Goal: Task Accomplishment & Management: Manage account settings

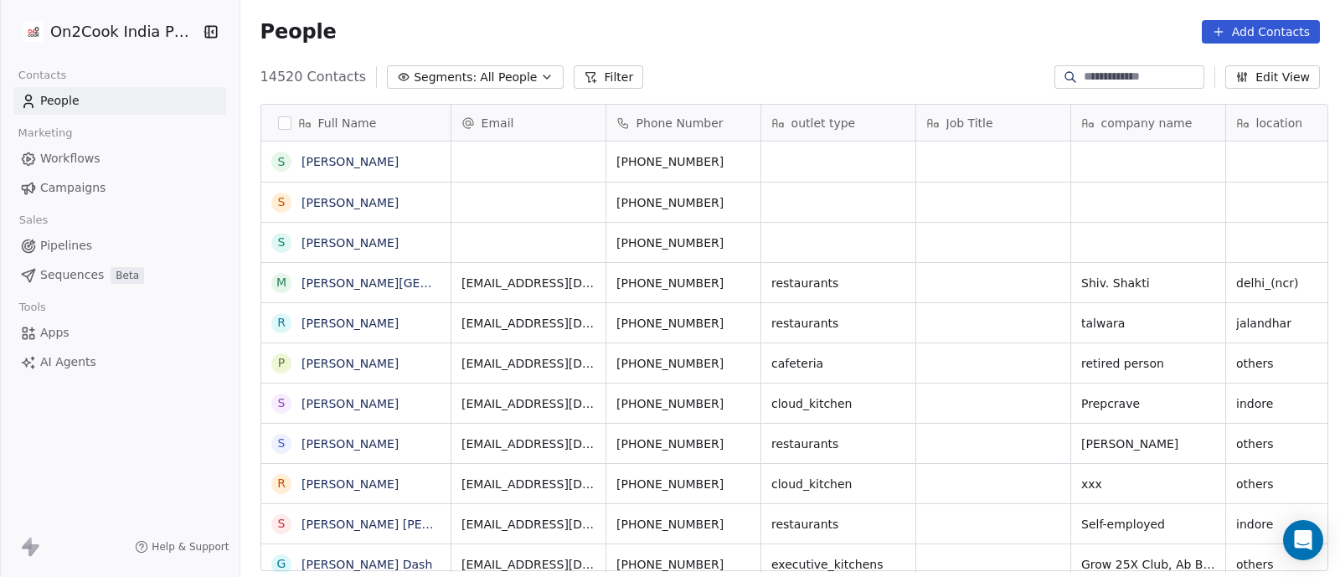
scroll to position [492, 1092]
click at [544, 77] on icon "button" at bounding box center [547, 76] width 7 height 3
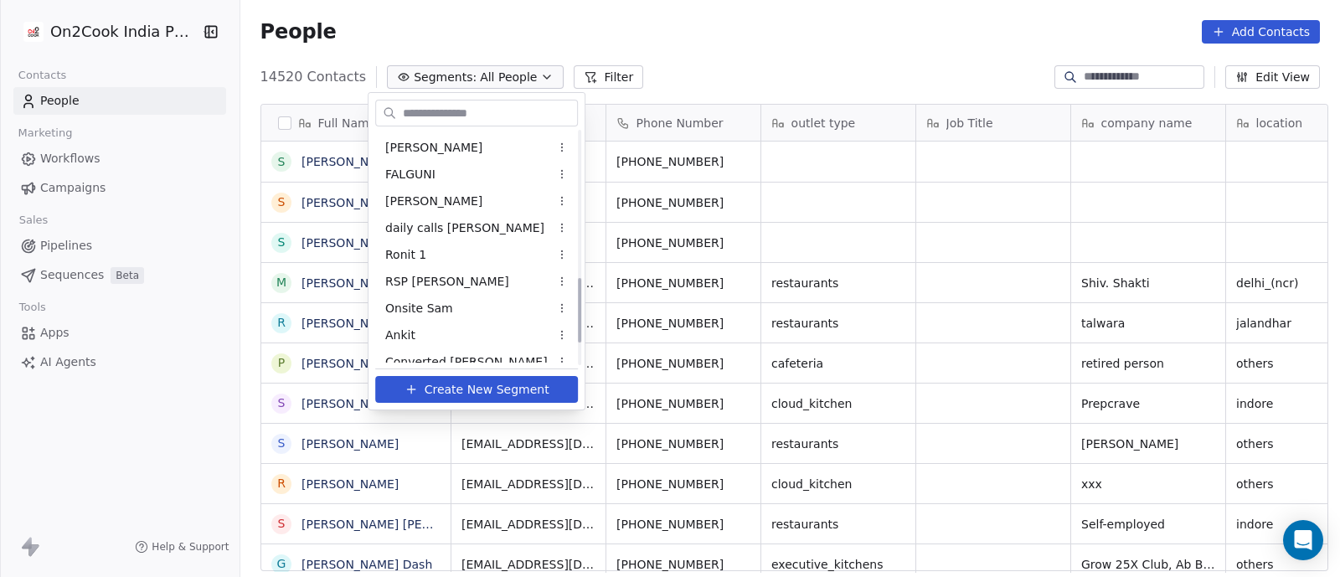
scroll to position [524, 0]
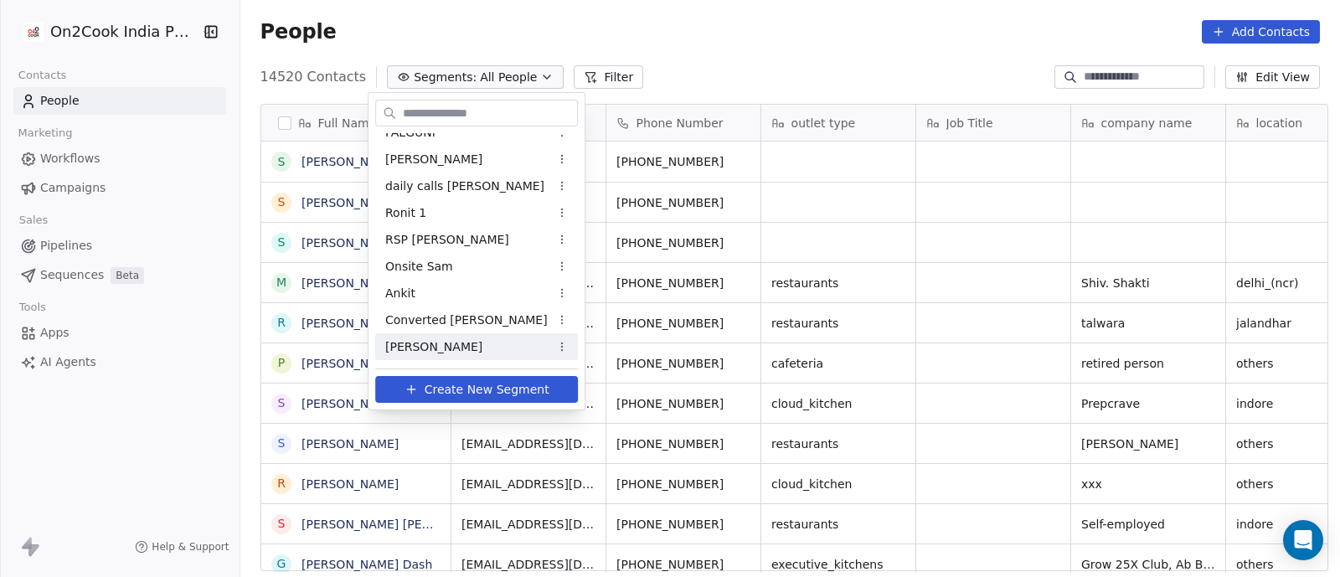
click at [428, 344] on div "[PERSON_NAME]" at bounding box center [476, 346] width 203 height 27
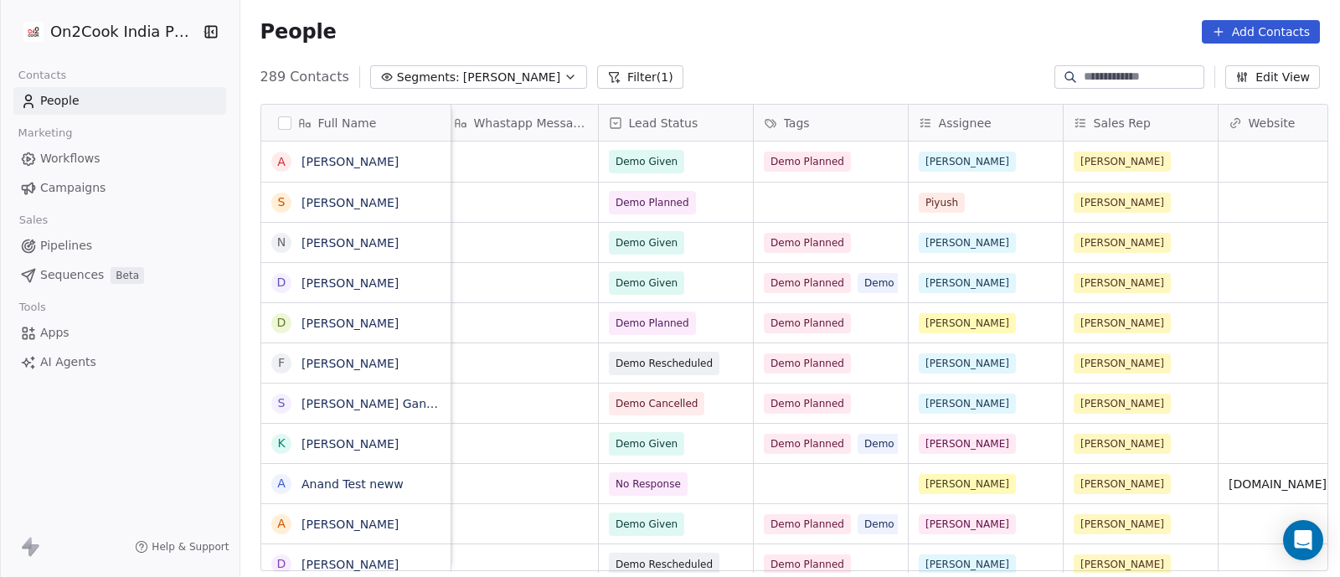
scroll to position [0, 1402]
click at [865, 159] on div "Demo Planned" at bounding box center [831, 162] width 154 height 40
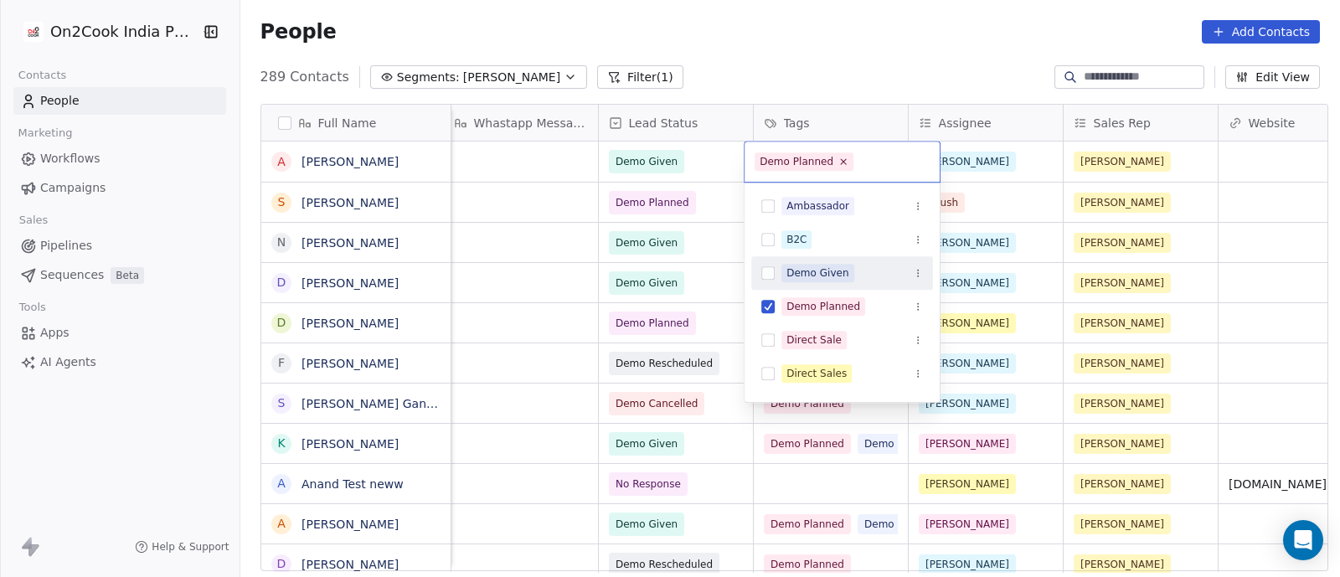
click at [829, 274] on div "Demo Given" at bounding box center [818, 273] width 63 height 15
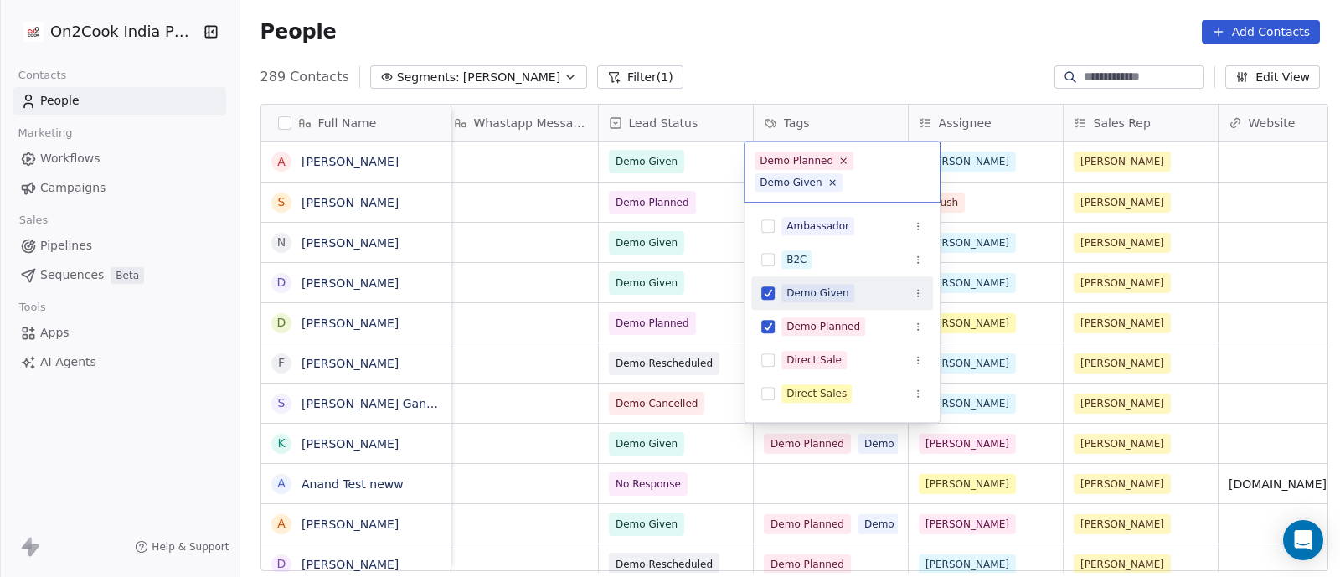
click at [708, 266] on html "On2Cook India Pvt. Ltd. Contacts People Marketing Workflows Campaigns Sales Pip…" at bounding box center [670, 288] width 1340 height 577
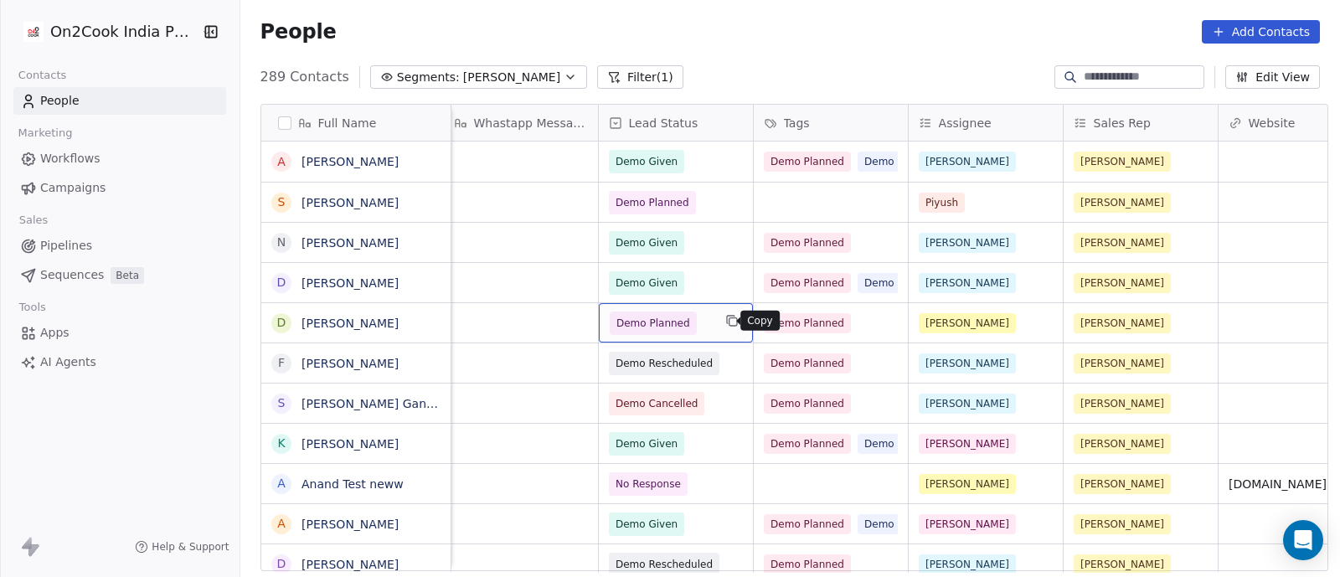
click at [726, 324] on icon "grid" at bounding box center [732, 320] width 13 height 13
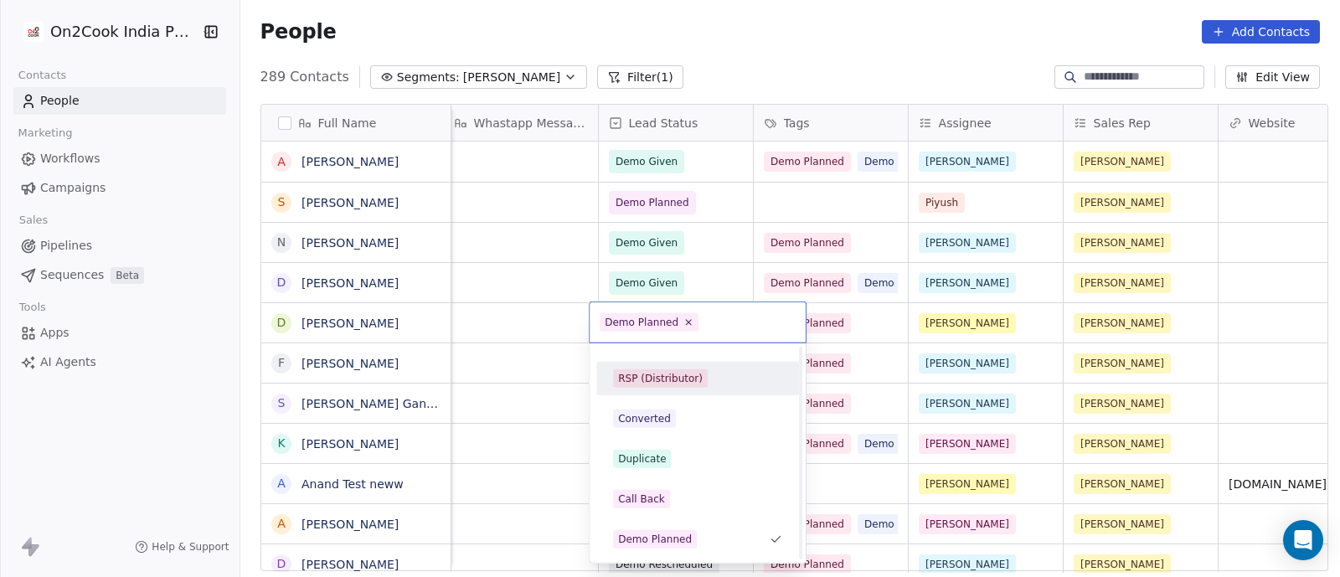
scroll to position [334, 0]
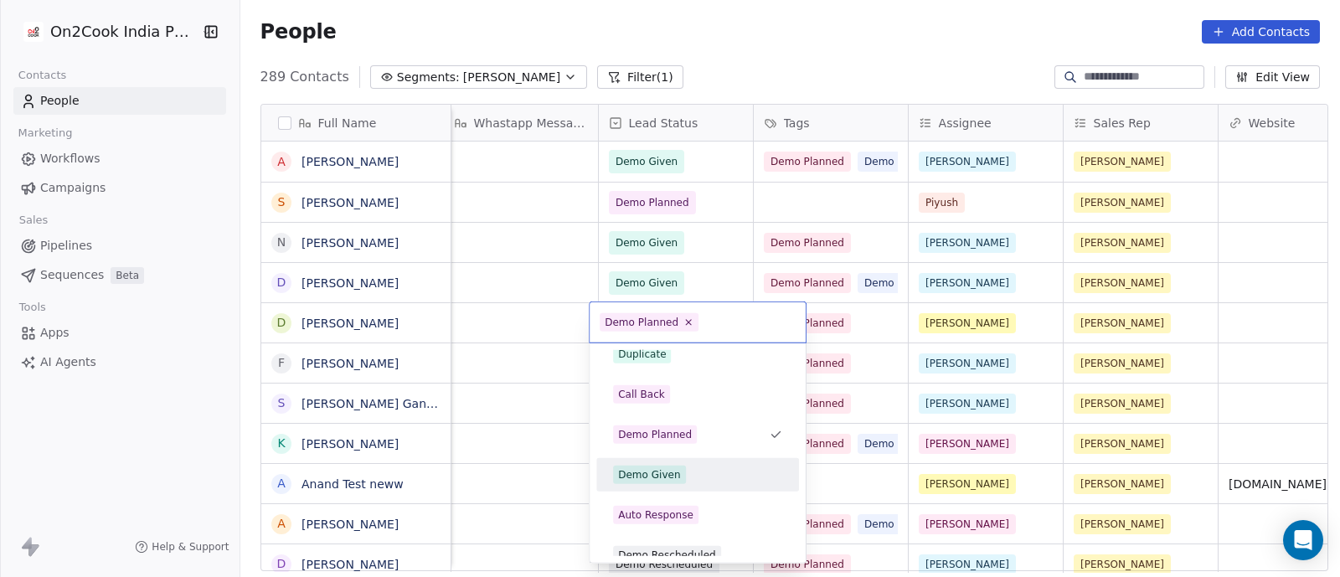
click at [653, 471] on div "Demo Given" at bounding box center [649, 474] width 63 height 15
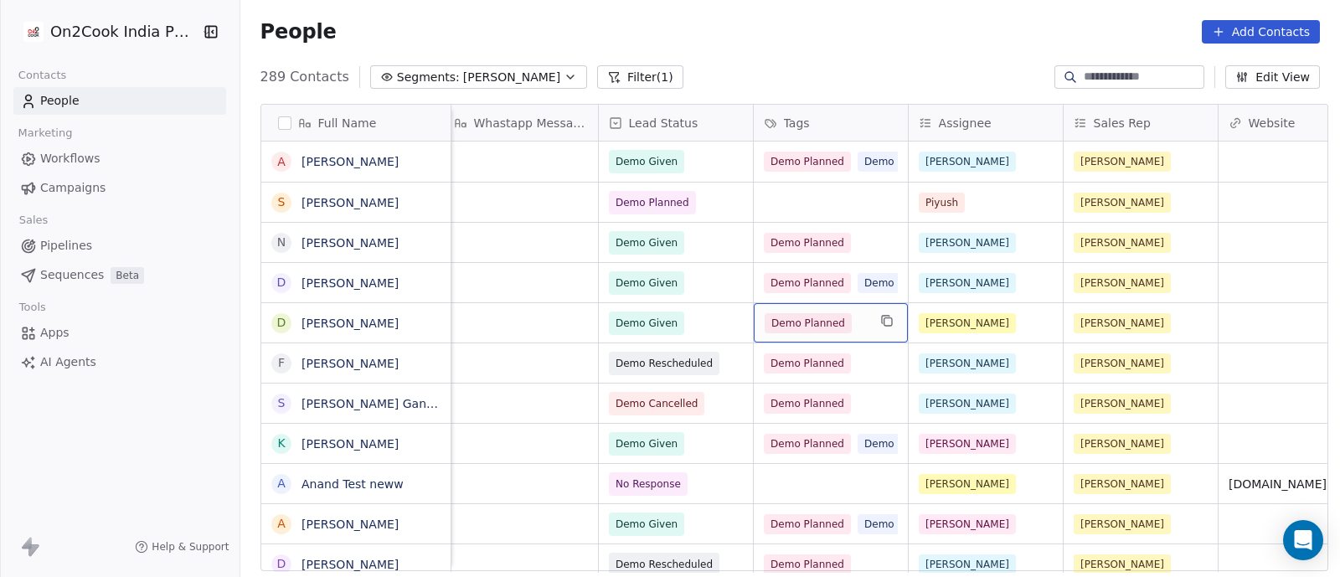
click at [861, 327] on div "Demo Planned" at bounding box center [831, 322] width 154 height 39
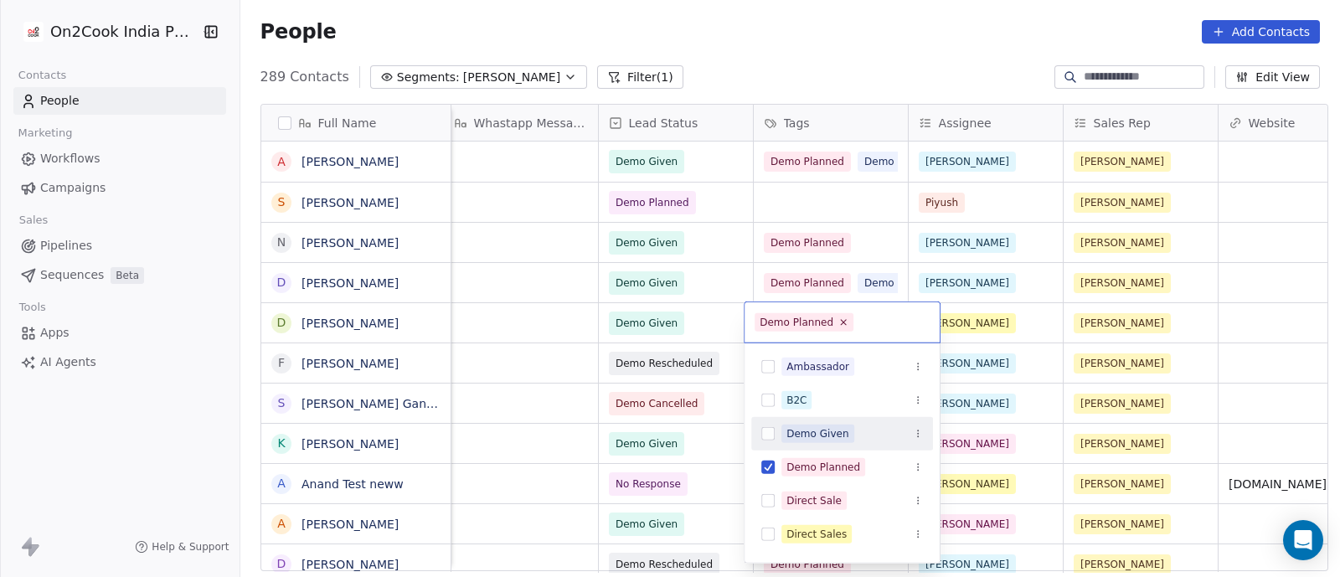
click at [817, 430] on div "Demo Given" at bounding box center [818, 433] width 63 height 15
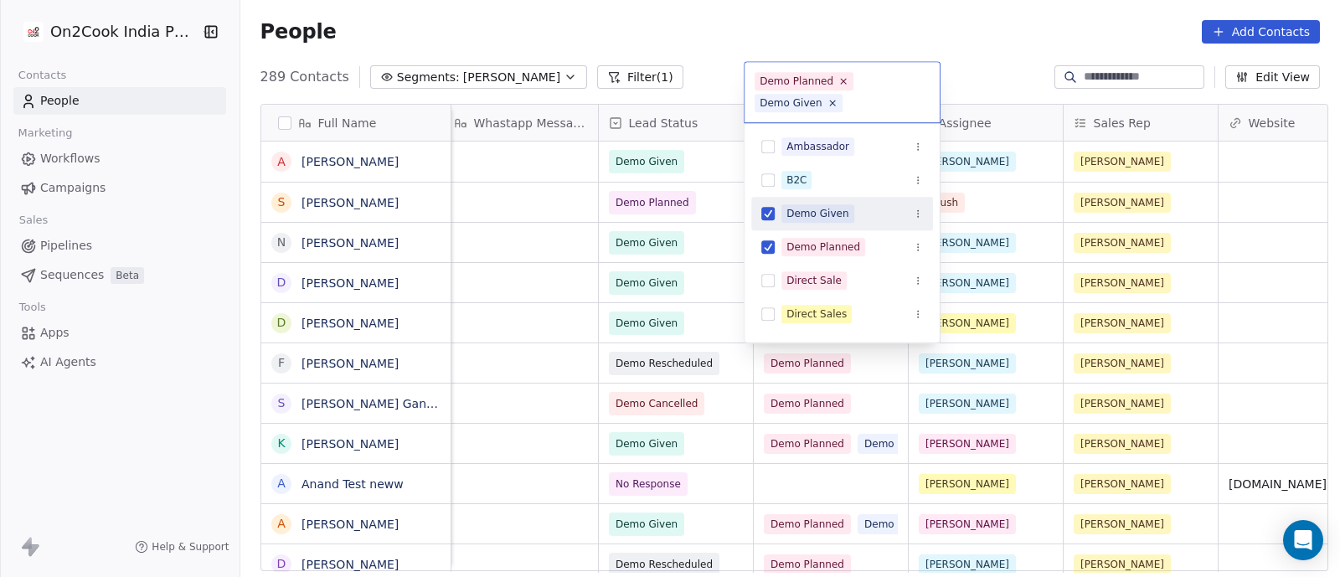
click at [549, 265] on html "On2Cook India Pvt. Ltd. Contacts People Marketing Workflows Campaigns Sales Pip…" at bounding box center [670, 288] width 1340 height 577
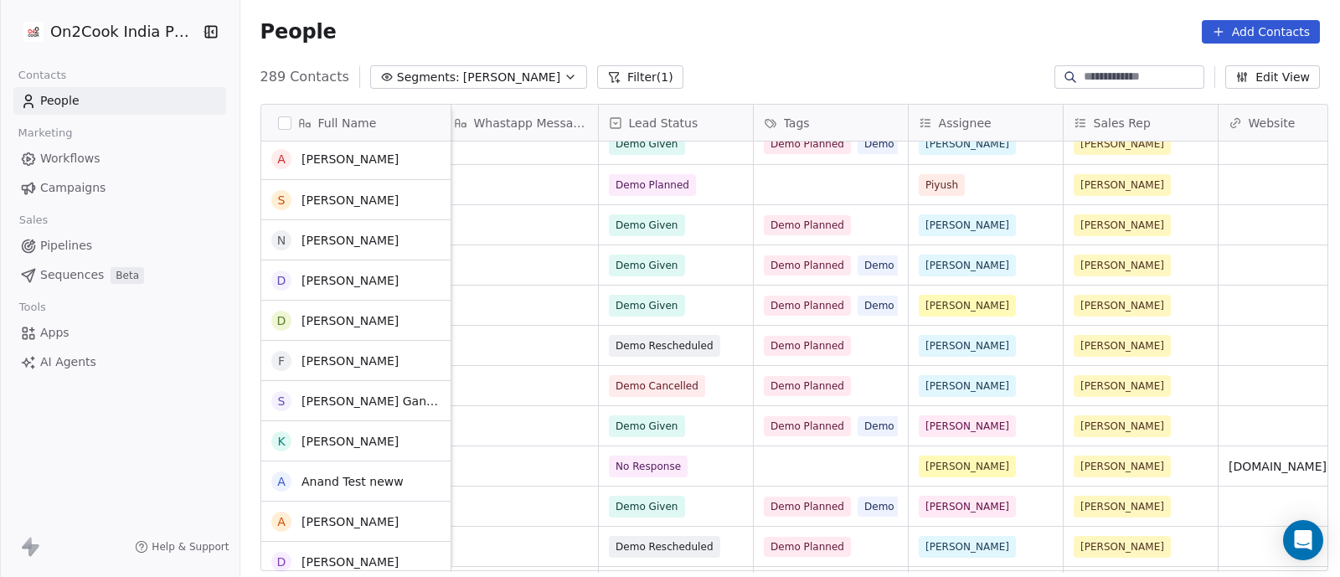
scroll to position [0, 0]
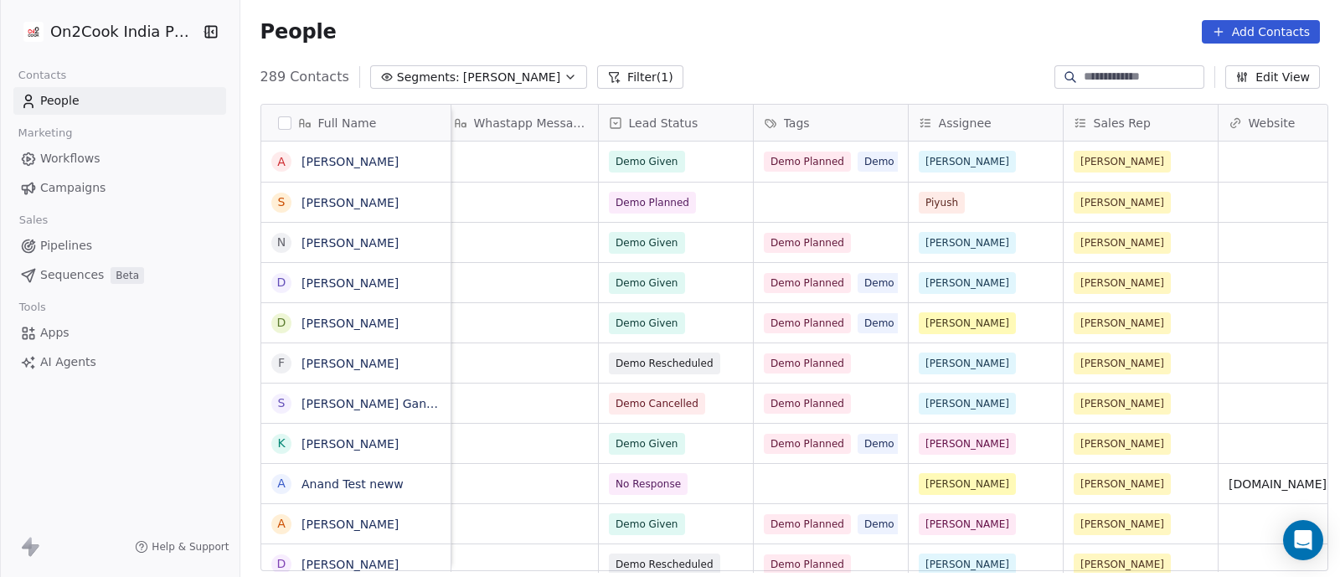
click at [1286, 35] on button "Add Contacts" at bounding box center [1261, 31] width 118 height 23
click at [1257, 72] on span "Create new contact" at bounding box center [1269, 68] width 115 height 18
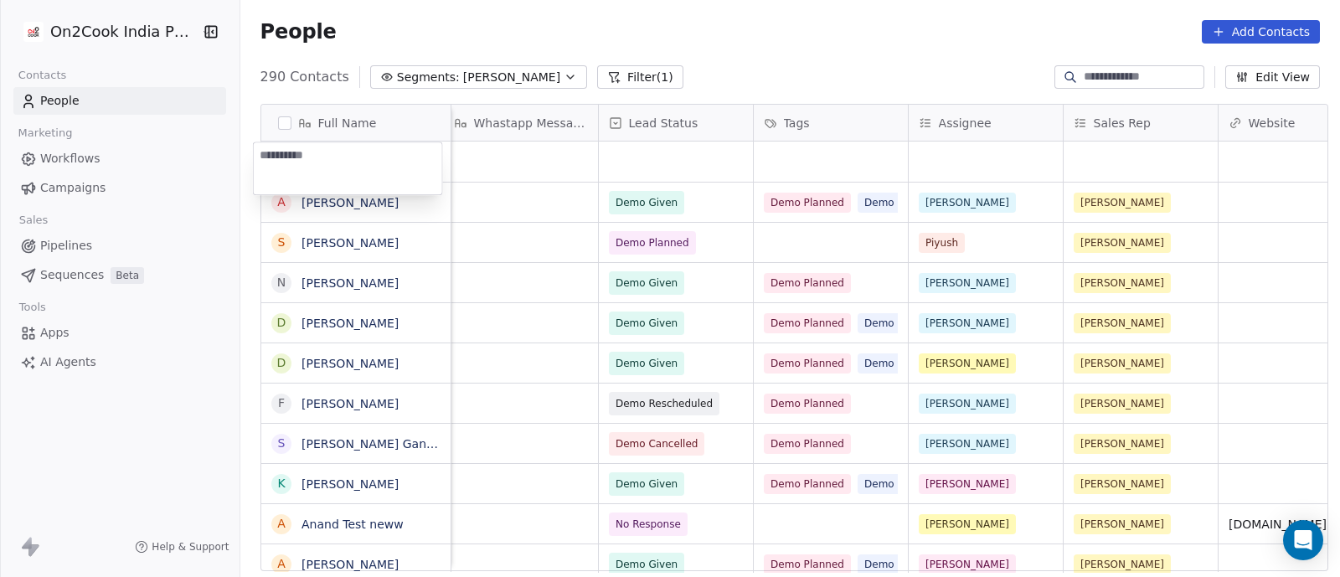
click at [874, 71] on html "On2Cook India Pvt. Ltd. Contacts People Marketing Workflows Campaigns Sales Pip…" at bounding box center [670, 288] width 1340 height 577
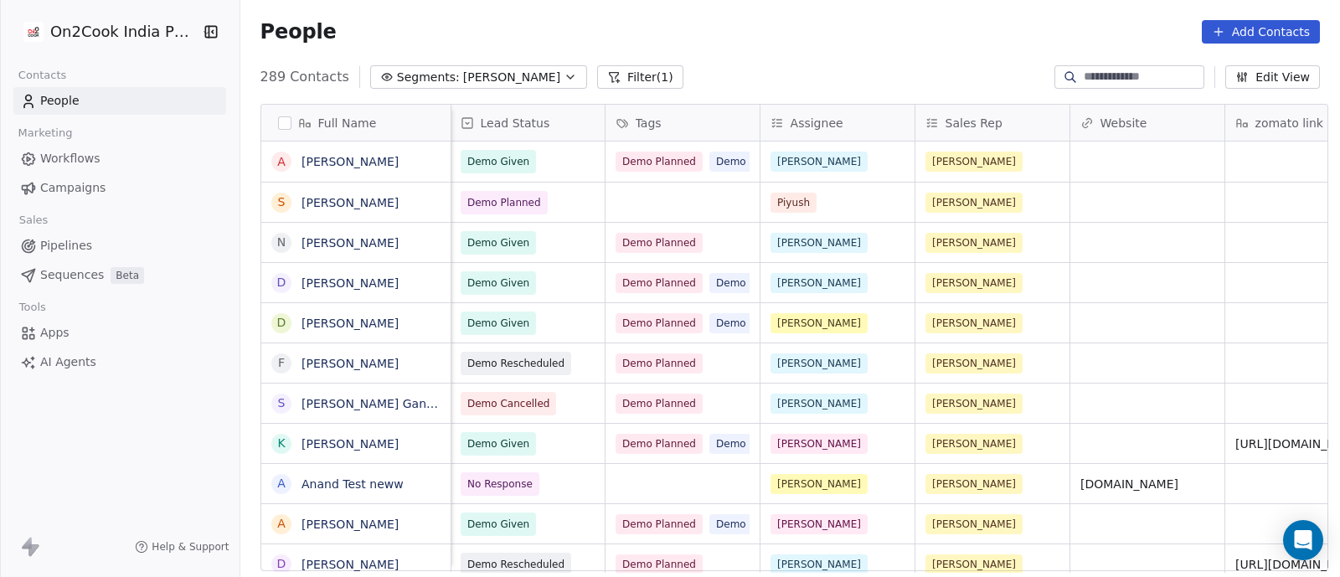
scroll to position [0, 1549]
